Goal: Task Accomplishment & Management: Use online tool/utility

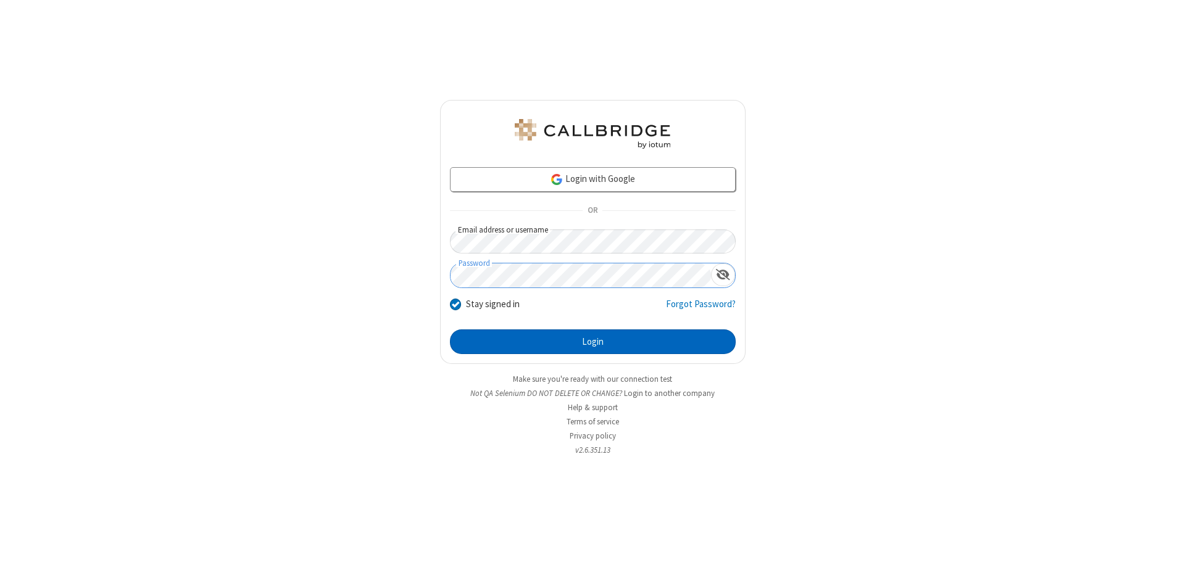
click at [592, 342] on button "Login" at bounding box center [593, 341] width 286 height 25
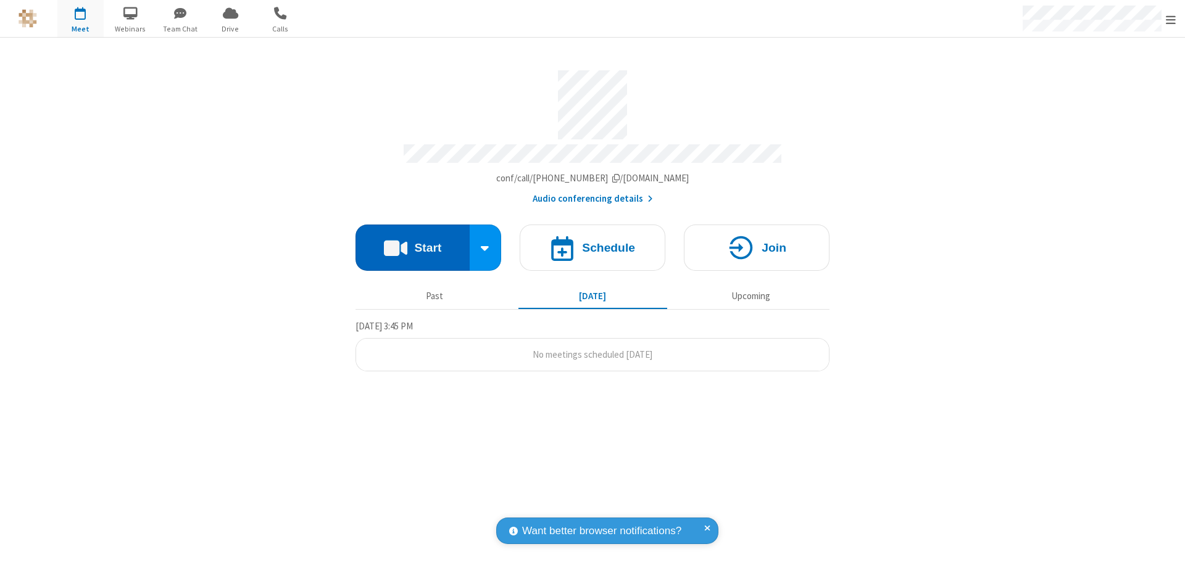
click at [412, 242] on button "Start" at bounding box center [412, 248] width 114 height 46
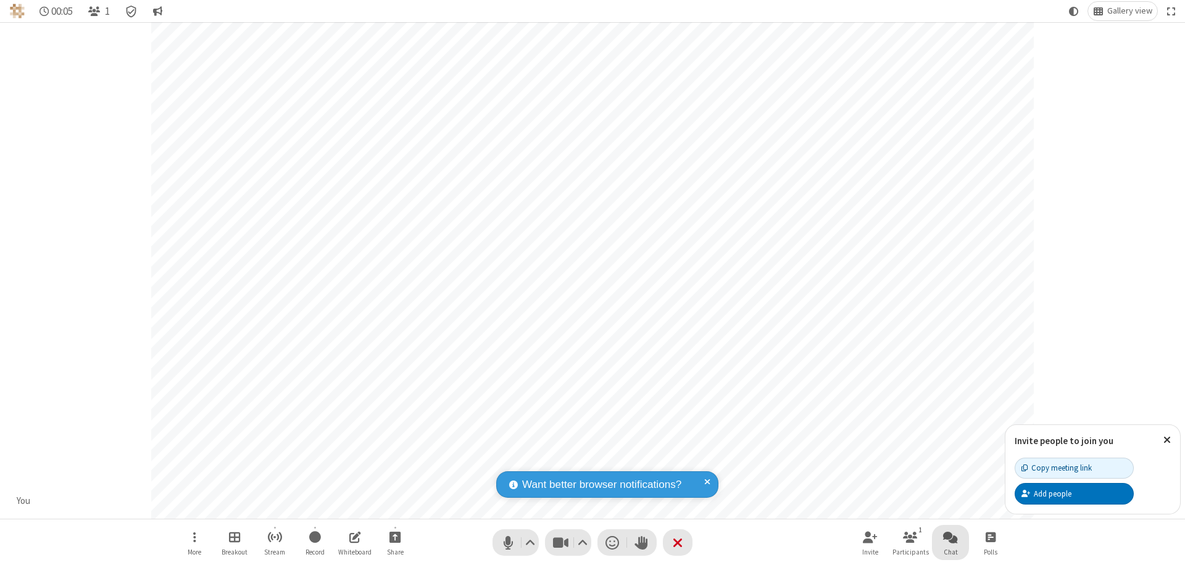
click at [950, 537] on span "Open chat" at bounding box center [950, 536] width 15 height 15
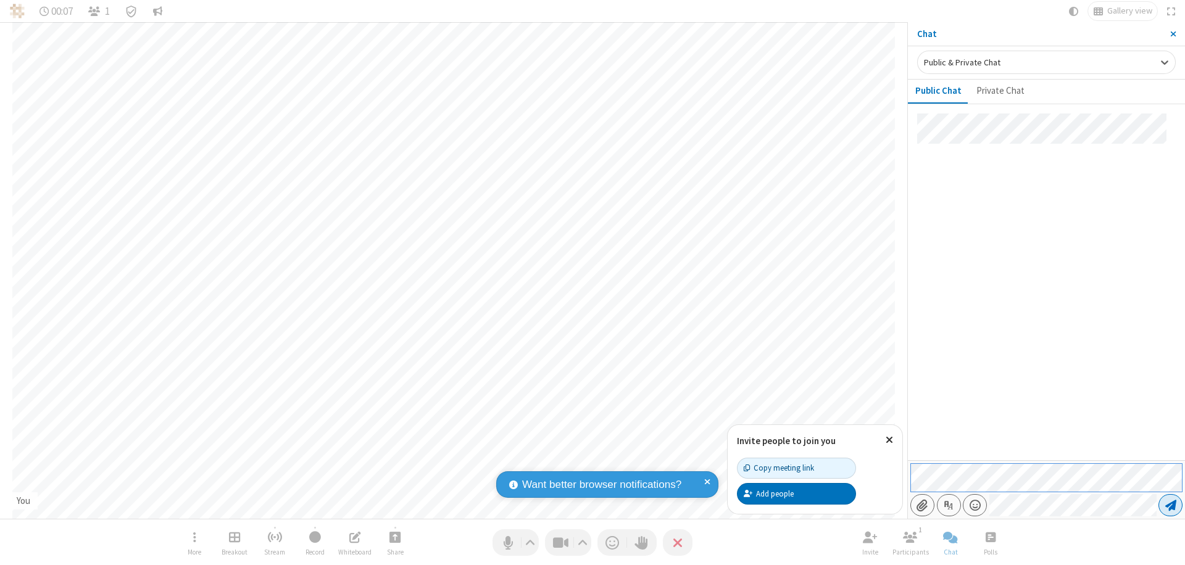
click at [1170, 505] on span "Send message" at bounding box center [1170, 505] width 11 height 12
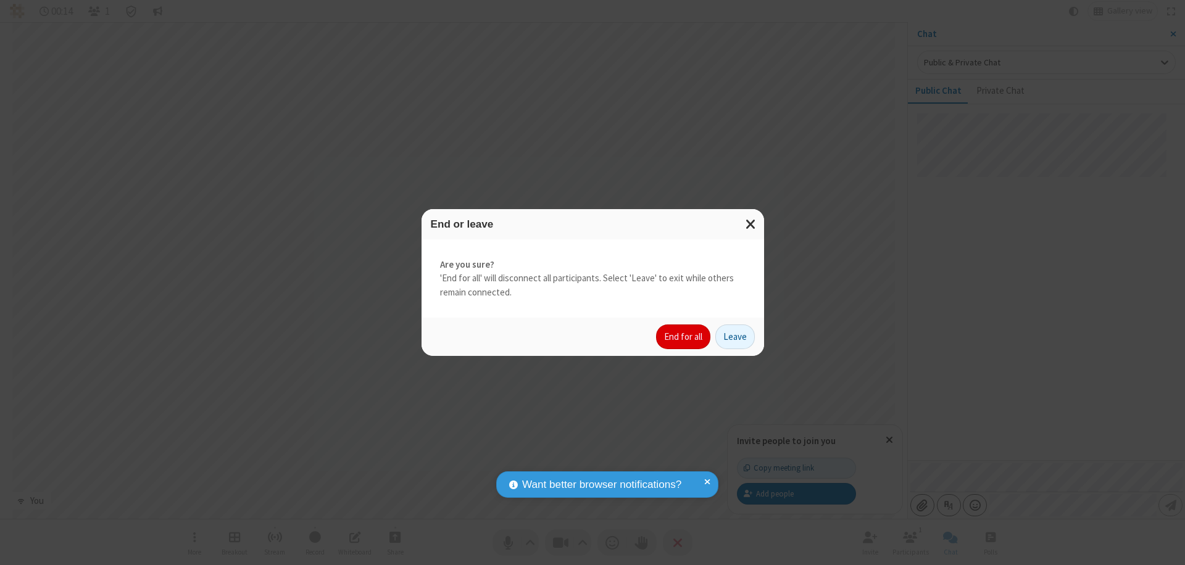
click at [684, 337] on button "End for all" at bounding box center [683, 337] width 54 height 25
